Goal: Task Accomplishment & Management: Manage account settings

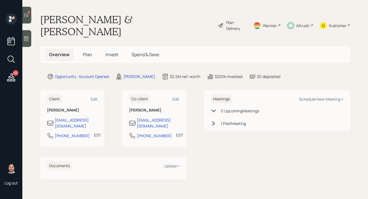
click at [114, 51] on span "Invest" at bounding box center [111, 54] width 13 height 6
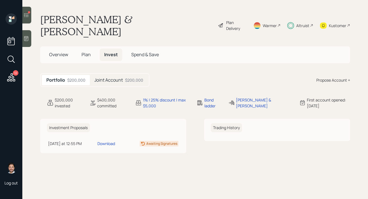
click at [117, 77] on h5 "Joint Account" at bounding box center [108, 79] width 28 height 5
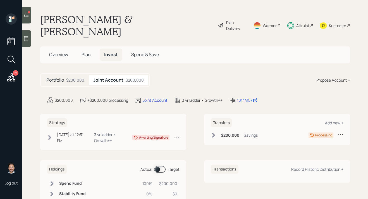
click at [78, 77] on div "$200,000" at bounding box center [75, 80] width 18 height 6
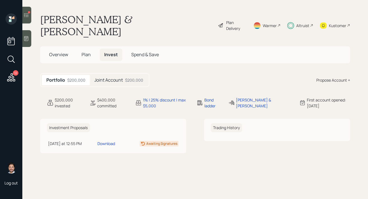
click at [71, 49] on h5 "Overview" at bounding box center [59, 55] width 28 height 12
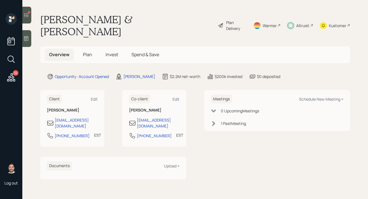
click at [28, 16] on icon at bounding box center [26, 15] width 6 height 6
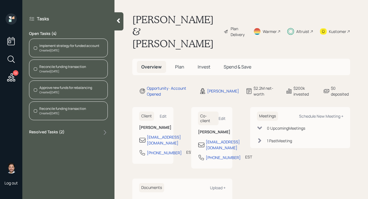
click at [70, 68] on div "Reconcile funding transaction" at bounding box center [62, 66] width 47 height 5
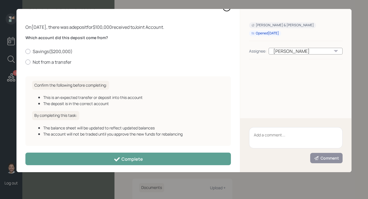
scroll to position [17, 0]
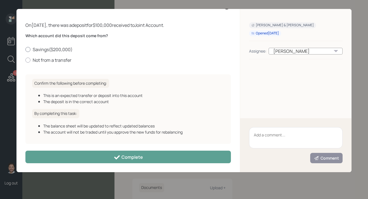
click at [32, 49] on label "Savings ( $200,000 )" at bounding box center [127, 49] width 205 height 6
click at [25, 49] on input "Savings ( $200,000 )" at bounding box center [25, 49] width 0 height 0
radio input "true"
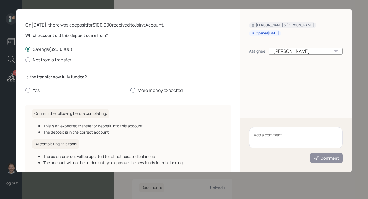
click at [143, 91] on label "More money expected" at bounding box center [180, 90] width 100 height 6
click at [130, 90] on input "More money expected" at bounding box center [130, 90] width 0 height 0
radio input "true"
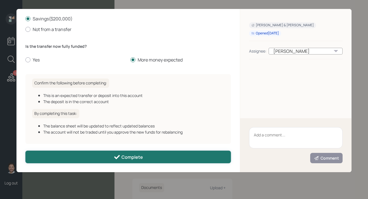
click at [98, 155] on button "Complete" at bounding box center [127, 156] width 205 height 13
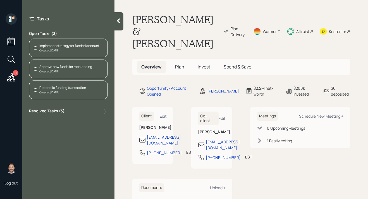
click at [72, 92] on div "Created [DATE]" at bounding box center [62, 92] width 47 height 4
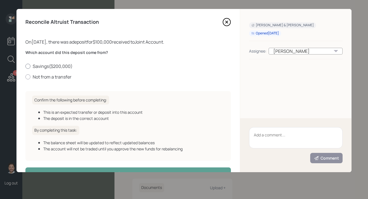
click at [52, 64] on label "Savings ( $200,000 )" at bounding box center [127, 66] width 205 height 6
click at [25, 66] on input "Savings ( $200,000 )" at bounding box center [25, 66] width 0 height 0
radio input "true"
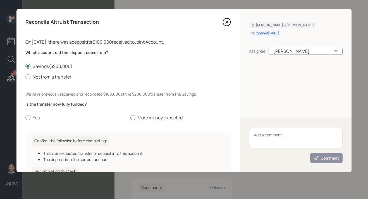
click at [163, 118] on label "More money expected" at bounding box center [180, 117] width 100 height 6
click at [130, 118] on input "More money expected" at bounding box center [130, 117] width 0 height 0
radio input "true"
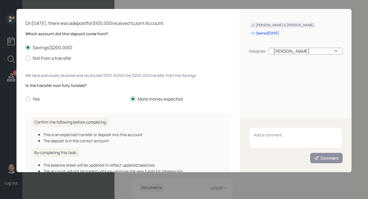
scroll to position [0, 0]
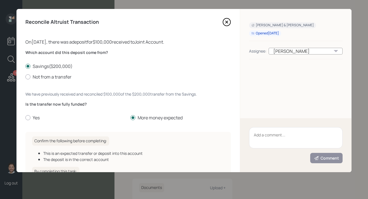
click at [225, 21] on icon at bounding box center [226, 22] width 2 height 2
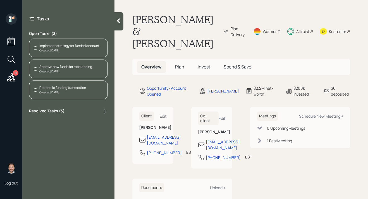
click at [300, 28] on div "Altruist" at bounding box center [302, 31] width 13 height 6
click at [305, 28] on div "Altruist" at bounding box center [302, 31] width 13 height 6
click at [80, 93] on div "Created [DATE]" at bounding box center [62, 92] width 47 height 4
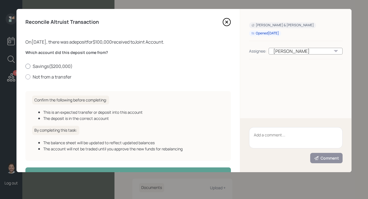
click at [29, 65] on div at bounding box center [27, 66] width 5 height 5
click at [25, 66] on input "Savings ( $200,000 )" at bounding box center [25, 66] width 0 height 0
radio input "true"
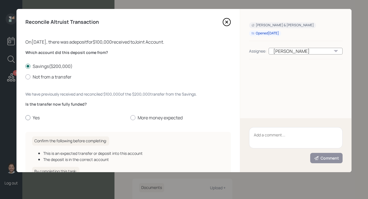
click at [30, 117] on label "Yes" at bounding box center [75, 117] width 100 height 6
click at [25, 117] on input "Yes" at bounding box center [25, 117] width 0 height 0
radio input "true"
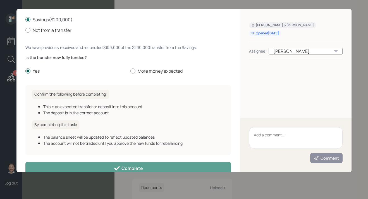
scroll to position [58, 0]
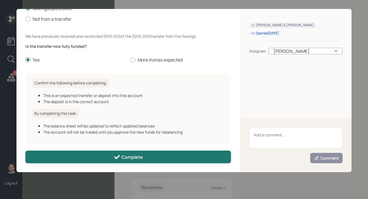
click at [76, 157] on button "Complete" at bounding box center [127, 156] width 205 height 13
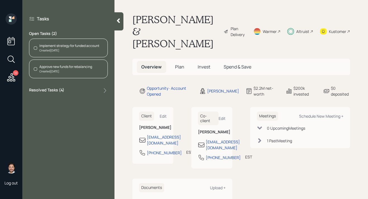
click at [73, 71] on div "Created [DATE]" at bounding box center [65, 71] width 53 height 4
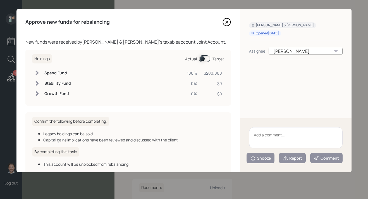
click at [261, 137] on textarea at bounding box center [295, 137] width 93 height 21
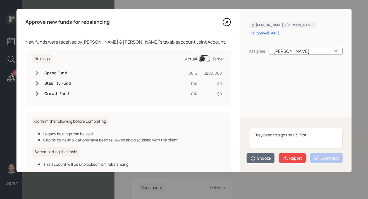
drag, startPoint x: 316, startPoint y: 137, endPoint x: 236, endPoint y: 135, distance: 79.2
click at [236, 134] on div "Approve new funds for rebalancing New funds were received by [PERSON_NAME] & [P…" at bounding box center [183, 90] width 335 height 163
type textarea "They need to sign the IPS first"
click at [260, 161] on button "Snooze" at bounding box center [260, 158] width 28 height 10
click at [257, 123] on button "3 days" at bounding box center [260, 123] width 27 height 11
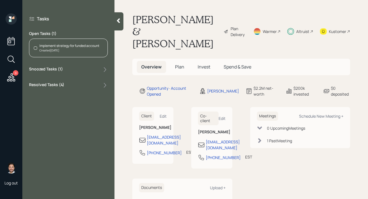
click at [87, 49] on div "Created [DATE]" at bounding box center [69, 50] width 60 height 4
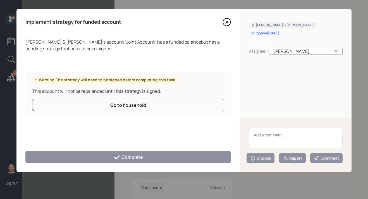
click at [264, 136] on textarea at bounding box center [295, 137] width 93 height 21
paste textarea "They need to sign the IPS first"
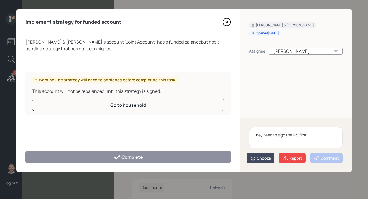
type textarea "They need to sign the IPS first"
click at [267, 157] on div "Snooze" at bounding box center [260, 158] width 21 height 6
click at [256, 120] on button "3 days" at bounding box center [260, 123] width 27 height 11
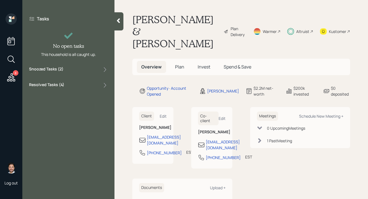
click at [117, 24] on div at bounding box center [118, 21] width 9 height 18
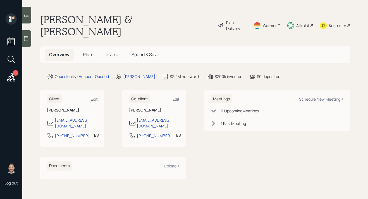
click at [334, 23] on div "Kustomer" at bounding box center [337, 26] width 17 height 6
click at [9, 80] on icon at bounding box center [11, 77] width 10 height 10
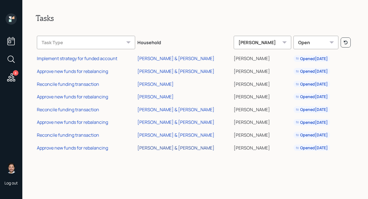
click at [162, 148] on div "[PERSON_NAME] & [PERSON_NAME]" at bounding box center [175, 147] width 77 height 6
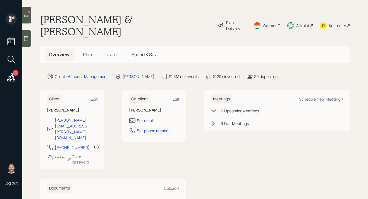
click at [32, 16] on main "[PERSON_NAME] & [PERSON_NAME] Plan Delivery Warmer Altruist Kustomer Overview P…" at bounding box center [194, 99] width 345 height 199
click at [29, 16] on div at bounding box center [26, 15] width 9 height 17
